Goal: Information Seeking & Learning: Learn about a topic

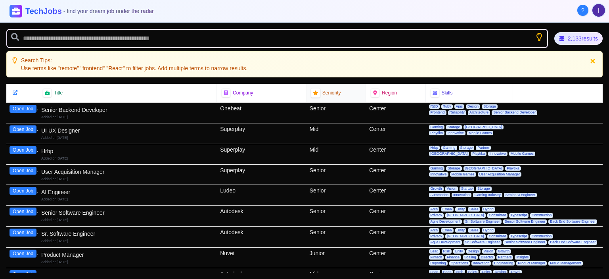
click at [314, 92] on icon at bounding box center [315, 92] width 5 height 5
click at [325, 92] on span "Seniority" at bounding box center [332, 93] width 19 height 6
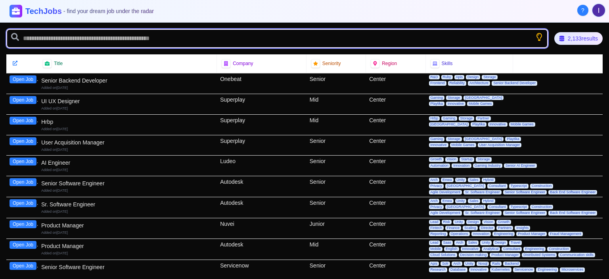
click at [422, 36] on input "text" at bounding box center [277, 38] width 542 height 19
type input "****"
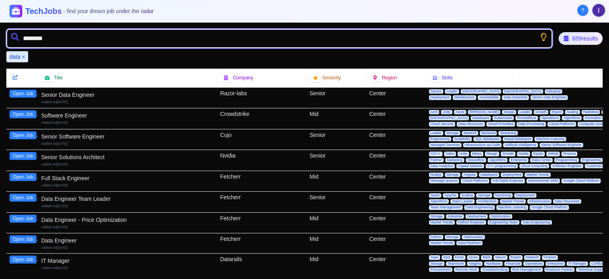
type input "*********"
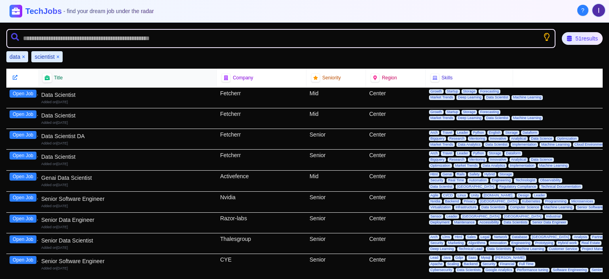
click at [47, 75] on icon at bounding box center [47, 78] width 6 height 6
click at [229, 81] on div "Company" at bounding box center [262, 77] width 80 height 9
click at [230, 78] on div "Company" at bounding box center [262, 77] width 80 height 9
click at [227, 78] on icon at bounding box center [226, 78] width 6 height 6
click at [227, 78] on icon at bounding box center [226, 77] width 5 height 5
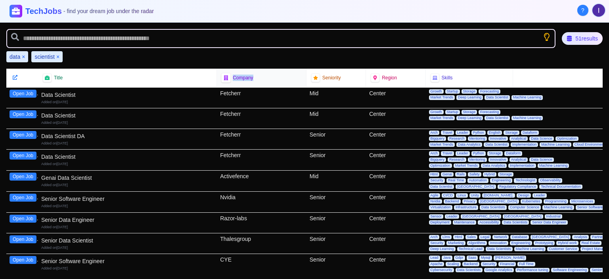
click at [227, 78] on icon at bounding box center [226, 77] width 5 height 5
drag, startPoint x: 310, startPoint y: 79, endPoint x: 294, endPoint y: 69, distance: 18.8
click at [294, 69] on div "Company" at bounding box center [262, 78] width 90 height 18
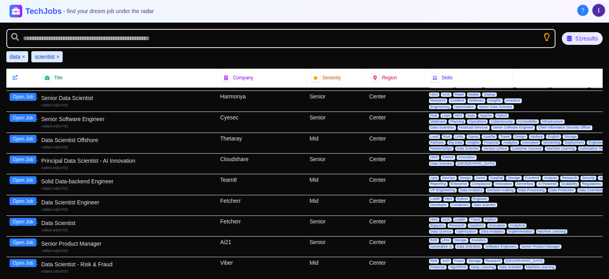
scroll to position [185, 0]
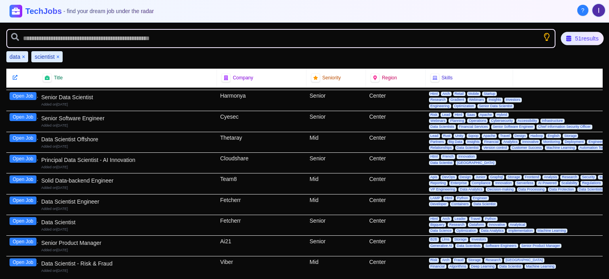
click at [578, 36] on div "51 results" at bounding box center [582, 38] width 43 height 13
click at [578, 36] on div "51 results" at bounding box center [582, 38] width 42 height 13
click at [578, 36] on div "51 results" at bounding box center [582, 38] width 43 height 13
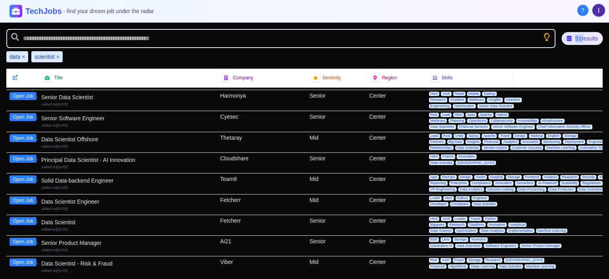
click at [578, 36] on div "51 results" at bounding box center [582, 38] width 41 height 13
click at [578, 36] on div "51 results" at bounding box center [582, 38] width 45 height 14
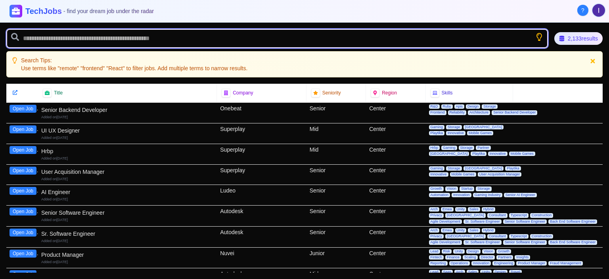
click at [152, 42] on input "text" at bounding box center [277, 38] width 542 height 19
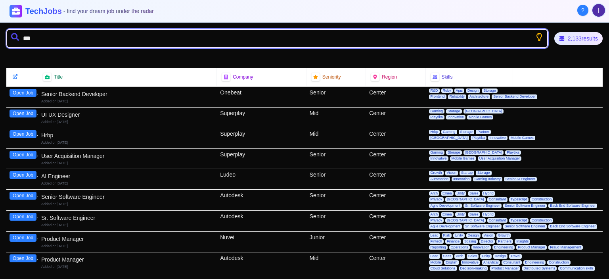
type input "****"
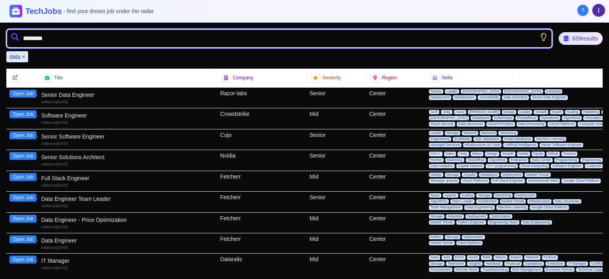
type input "*********"
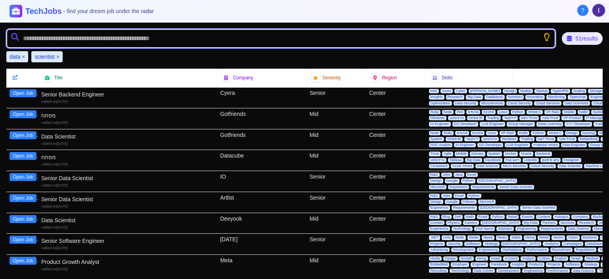
scroll to position [890, 0]
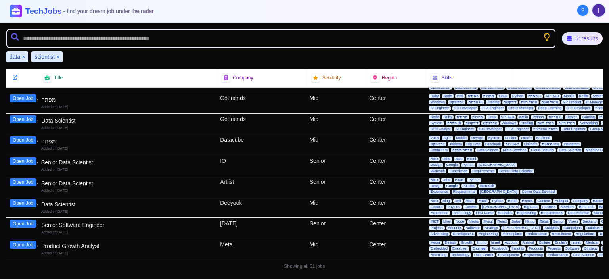
click at [20, 199] on button "Open Job" at bounding box center [23, 203] width 27 height 8
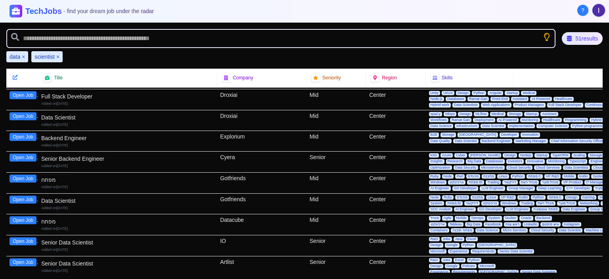
scroll to position [808, 0]
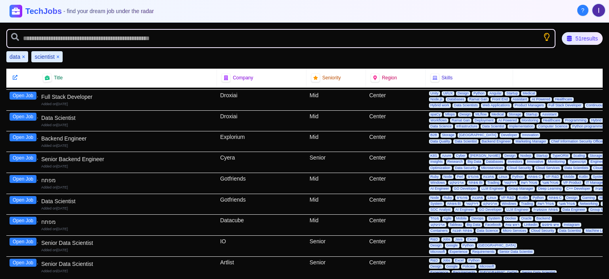
click at [27, 113] on button "Open Job" at bounding box center [23, 117] width 27 height 8
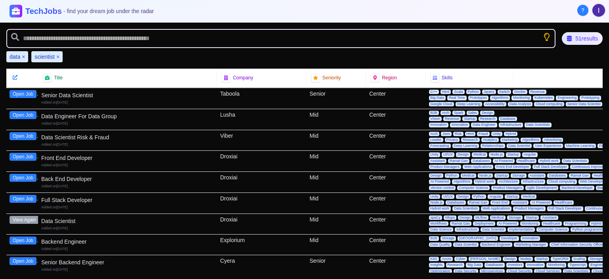
scroll to position [705, 0]
click at [23, 132] on button "Open Job" at bounding box center [23, 136] width 27 height 8
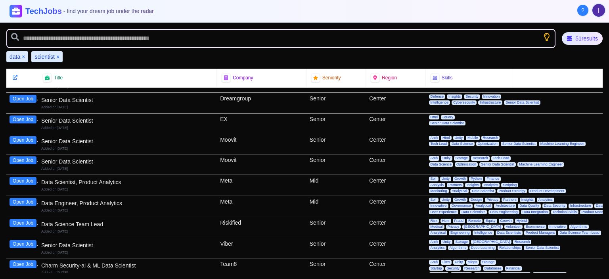
scroll to position [486, 0]
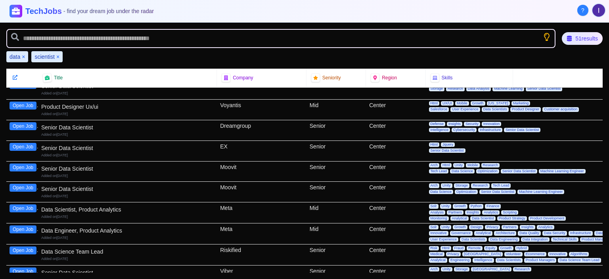
click at [27, 206] on button "Open Job" at bounding box center [23, 208] width 27 height 8
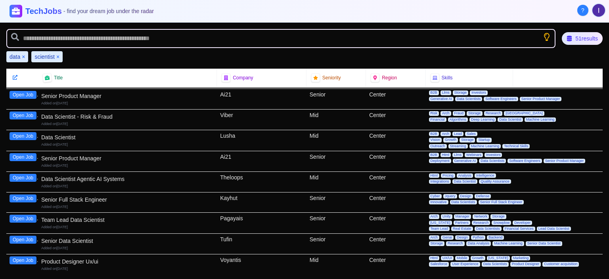
scroll to position [331, 0]
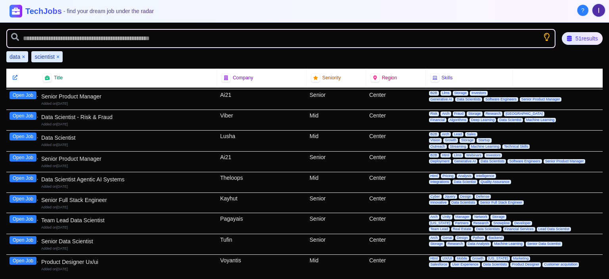
click at [36, 134] on button "Open Job" at bounding box center [23, 137] width 27 height 8
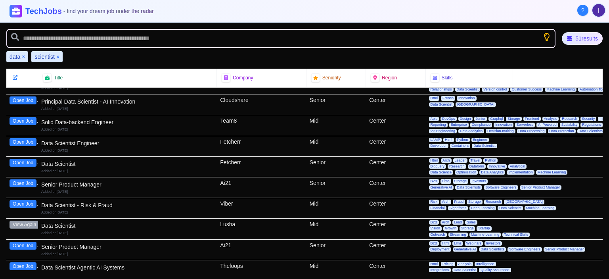
scroll to position [242, 0]
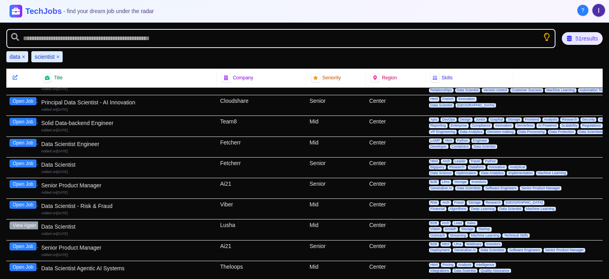
click at [19, 139] on button "Open Job" at bounding box center [23, 143] width 27 height 8
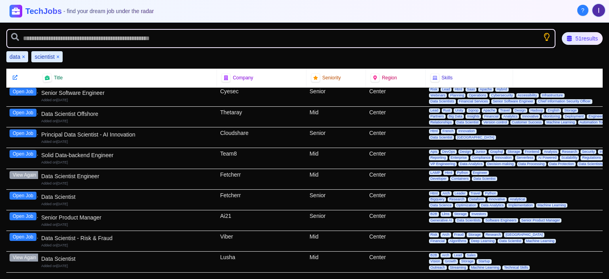
scroll to position [195, 0]
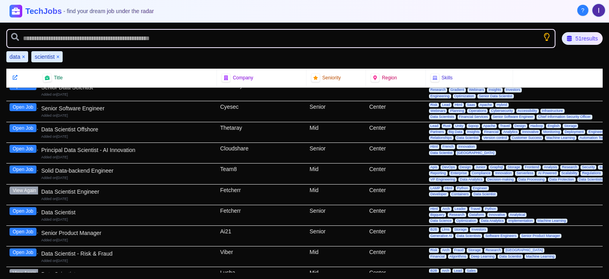
click at [18, 126] on button "Open Job" at bounding box center [23, 128] width 27 height 8
